Goal: Navigation & Orientation: Go to known website

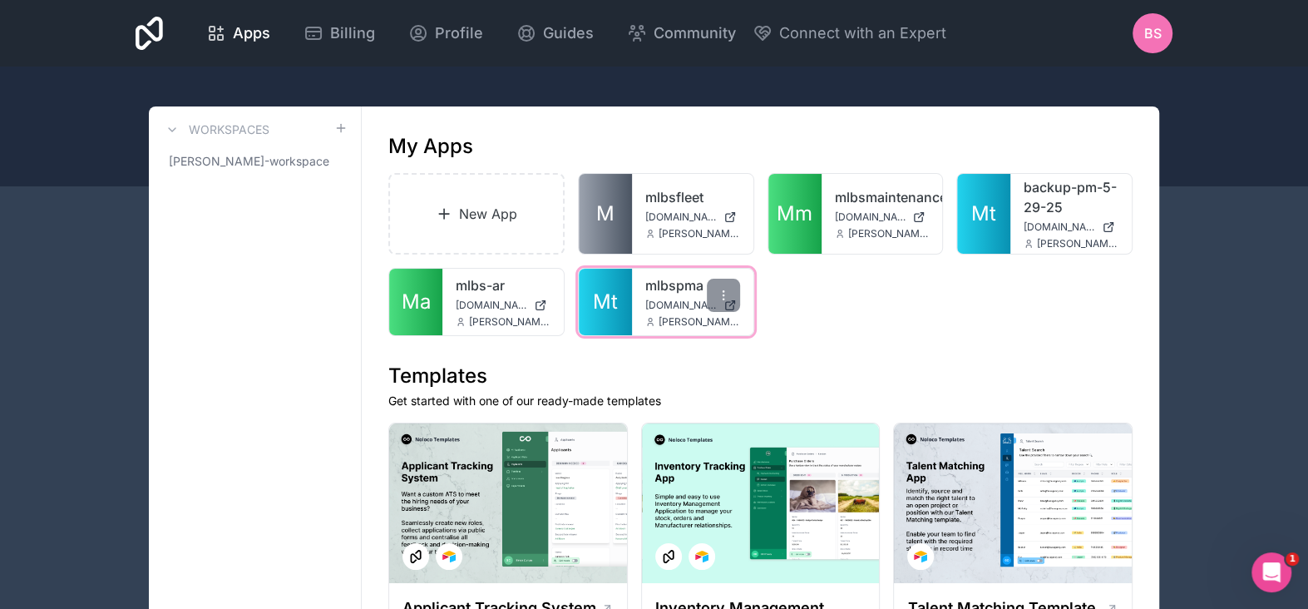
click at [679, 299] on span "[DOMAIN_NAME]" at bounding box center [681, 305] width 72 height 13
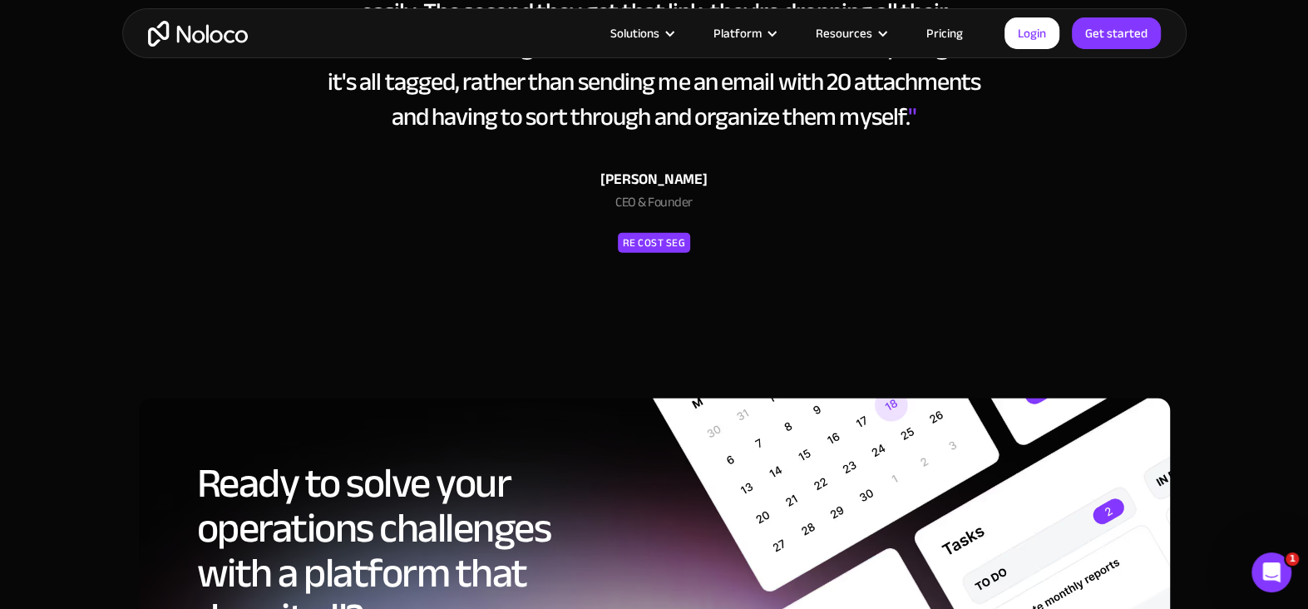
scroll to position [7401, 0]
